Goal: Task Accomplishment & Management: Complete application form

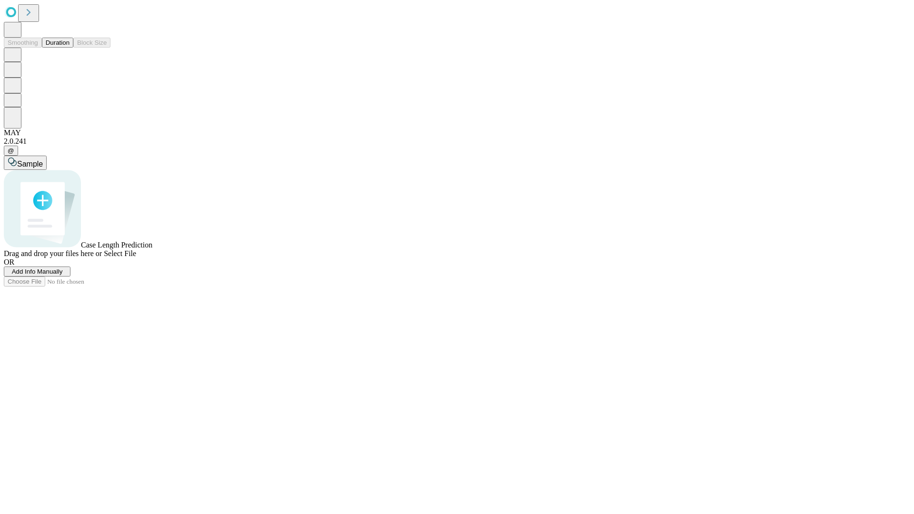
click at [63, 275] on span "Add Info Manually" at bounding box center [37, 271] width 51 height 7
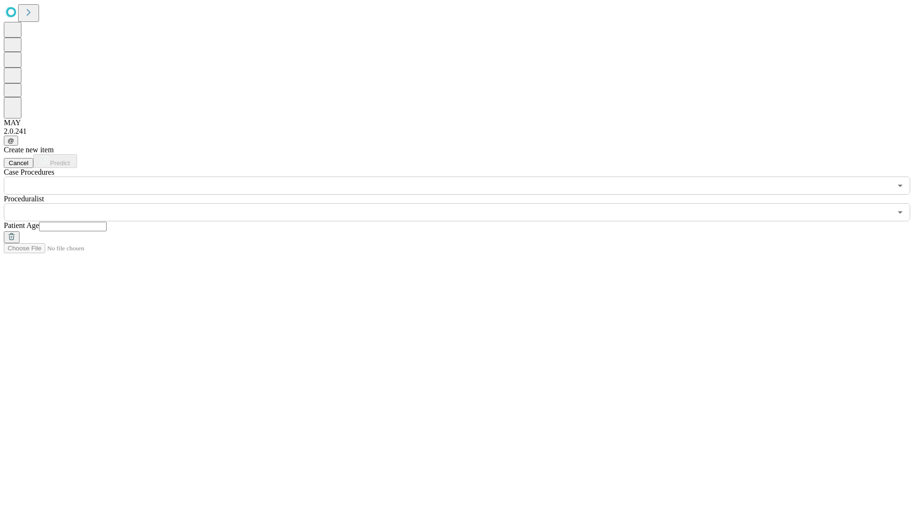
click at [107, 222] on input "text" at bounding box center [73, 227] width 68 height 10
type input "*"
click at [464, 203] on input "text" at bounding box center [448, 212] width 888 height 18
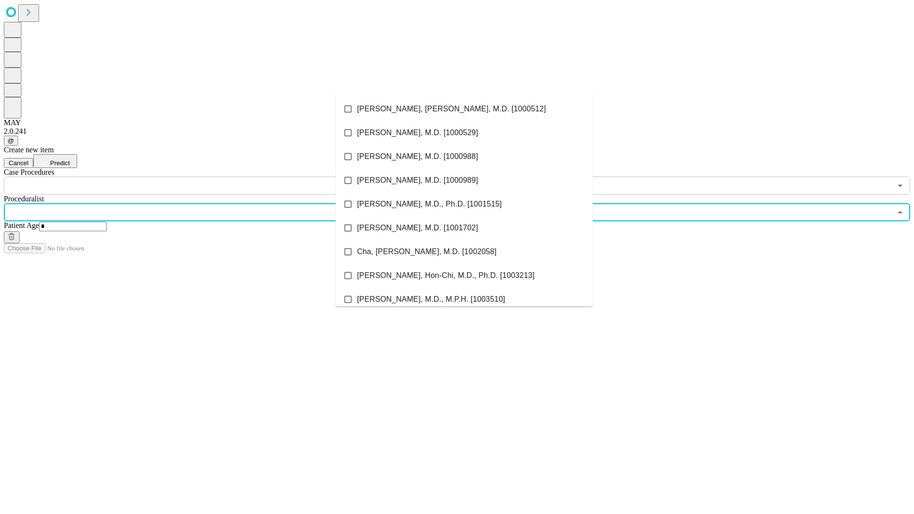
click at [464, 109] on li "[PERSON_NAME], [PERSON_NAME], M.D. [1000512]" at bounding box center [464, 109] width 257 height 24
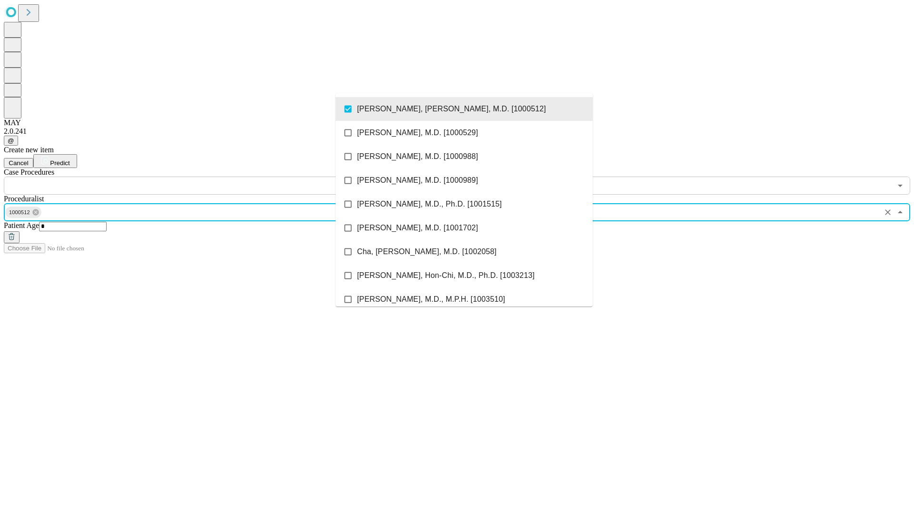
click at [200, 177] on input "text" at bounding box center [448, 186] width 888 height 18
